Goal: Task Accomplishment & Management: Manage account settings

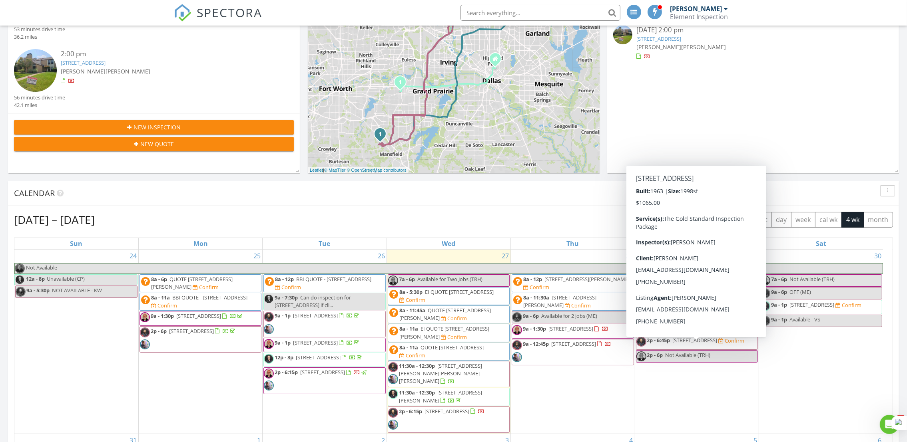
click at [696, 344] on span "[STREET_ADDRESS]" at bounding box center [694, 340] width 45 height 7
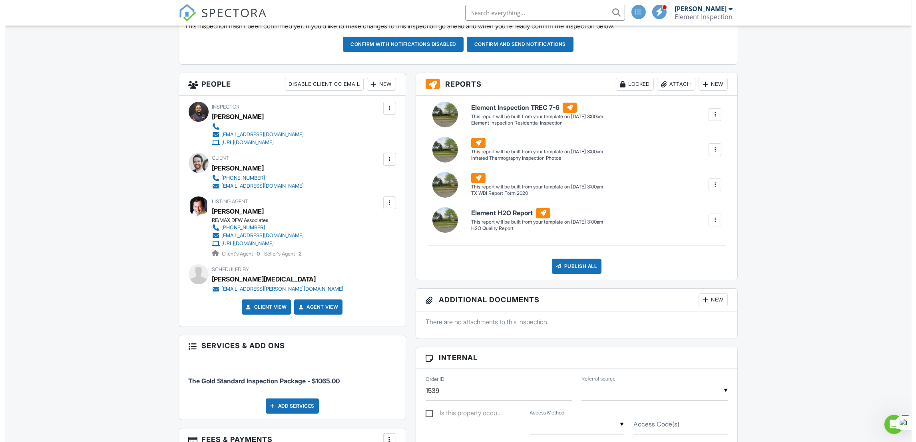
scroll to position [202, 0]
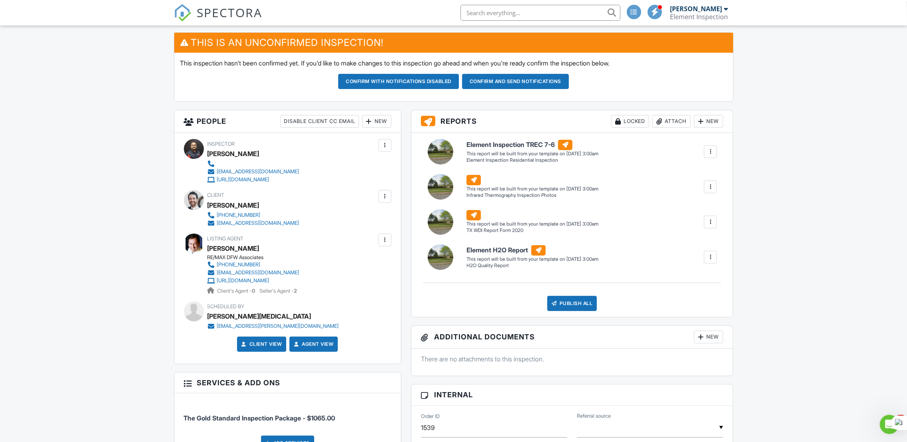
click at [380, 124] on div "New" at bounding box center [376, 121] width 29 height 13
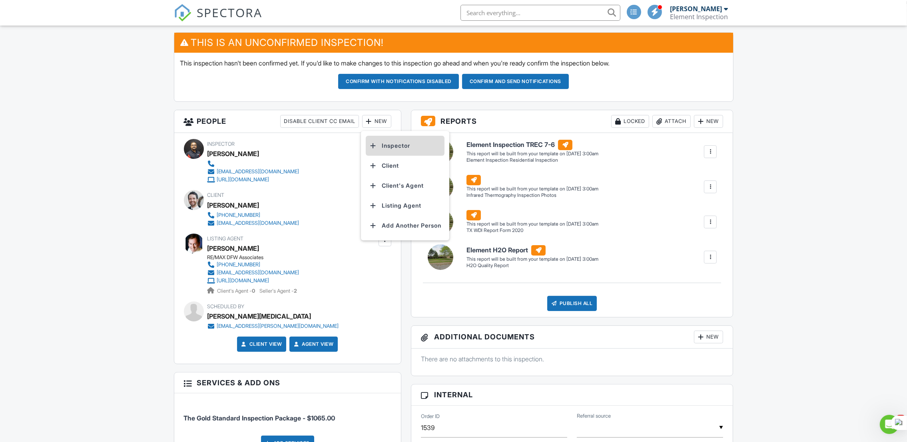
click at [383, 144] on li "Inspector" at bounding box center [405, 146] width 79 height 20
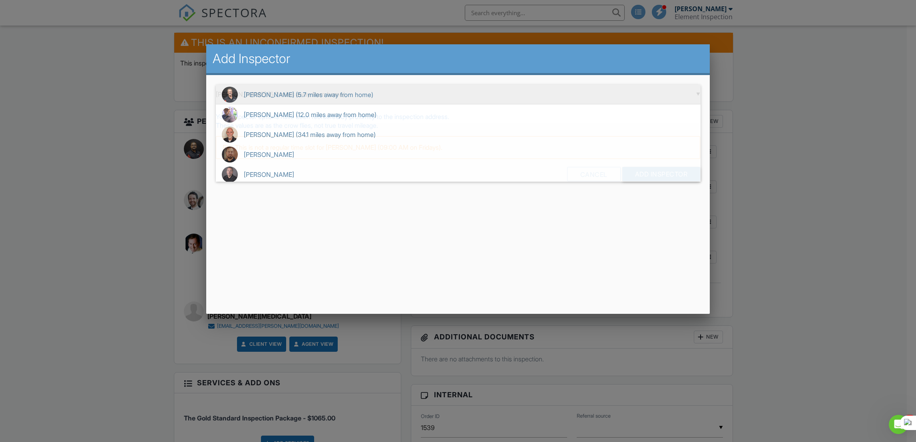
click at [269, 101] on div "▼ Adam Jones (5.7 miles away from home) Adam Jones (5.7 miles away from home) N…" at bounding box center [458, 95] width 485 height 20
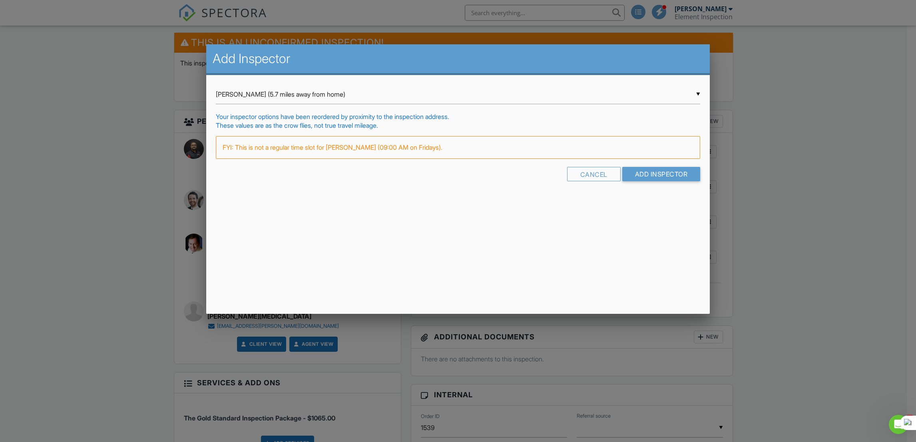
click at [269, 108] on form "▼ Adam Jones (5.7 miles away from home) Adam Jones (5.7 miles away from home) N…" at bounding box center [458, 136] width 485 height 103
click at [657, 181] on div "Cancel Add Inspector" at bounding box center [458, 177] width 485 height 20
click at [668, 173] on input "Add Inspector" at bounding box center [661, 174] width 78 height 14
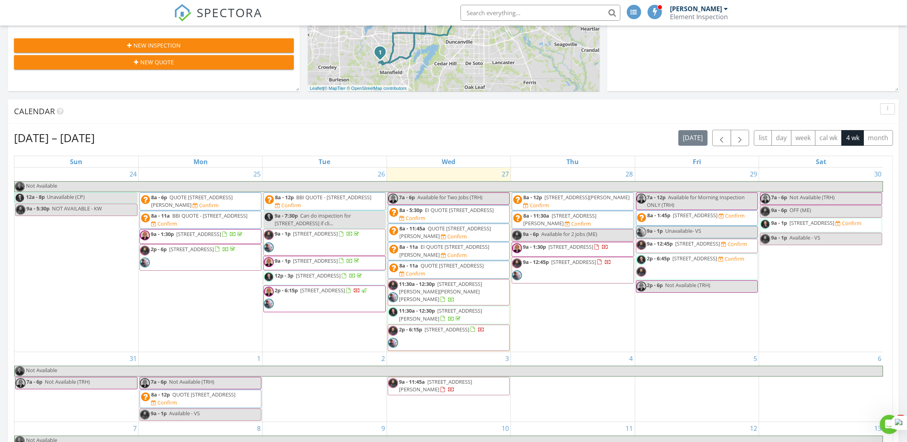
click at [187, 94] on div "[DATE] [PERSON_NAME] 11:30 am [STREET_ADDRESS][PERSON_NAME][PERSON_NAME] NULL […" at bounding box center [453, 215] width 907 height 727
